Goal: Obtain resource: Obtain resource

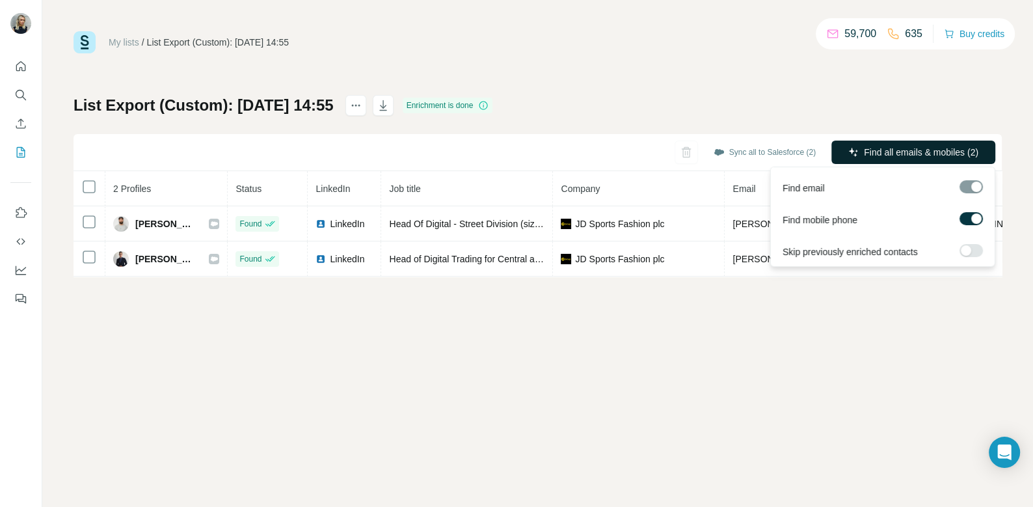
click at [887, 162] on button "Find all emails & mobiles (2)" at bounding box center [913, 151] width 164 height 23
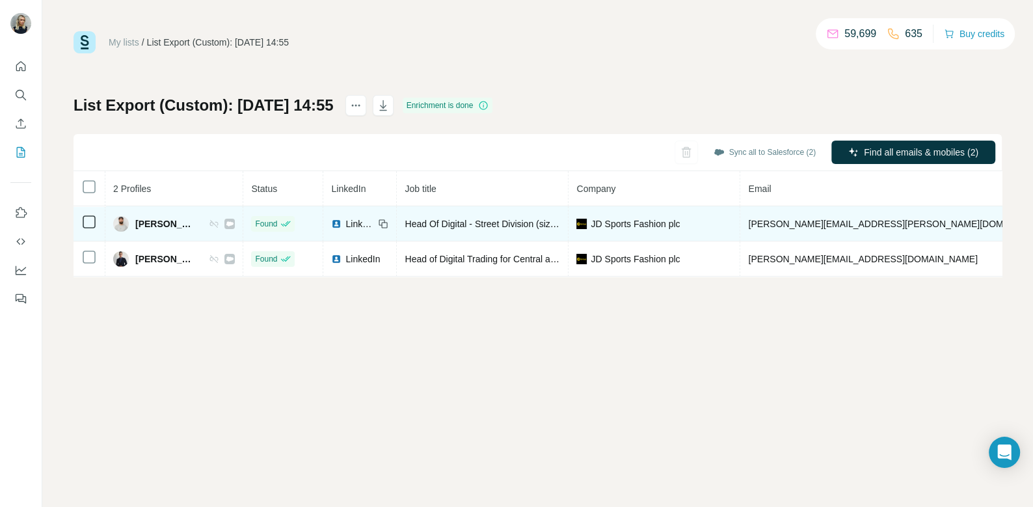
click at [144, 220] on span "James Watkins" at bounding box center [165, 223] width 60 height 13
copy div "James Watkins"
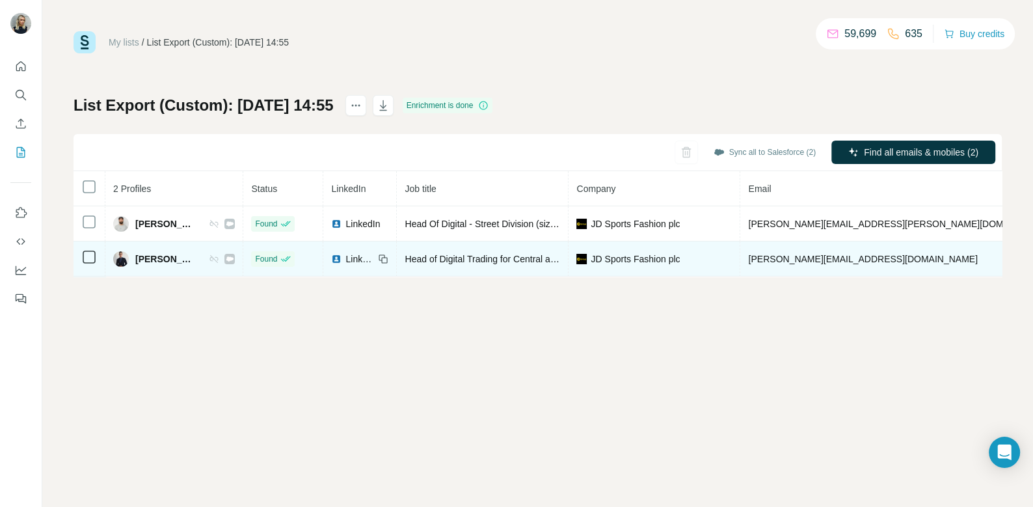
click at [157, 258] on span "Jevgenij Jodeluk" at bounding box center [165, 258] width 60 height 13
copy div "Jevgenij Jodeluk"
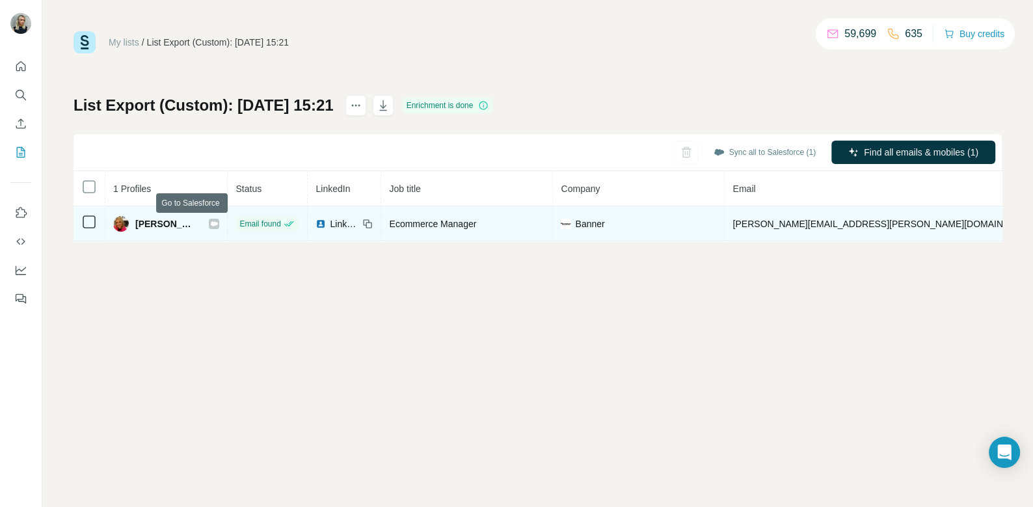
click at [211, 223] on icon at bounding box center [214, 223] width 7 height 5
